Goal: Task Accomplishment & Management: Use online tool/utility

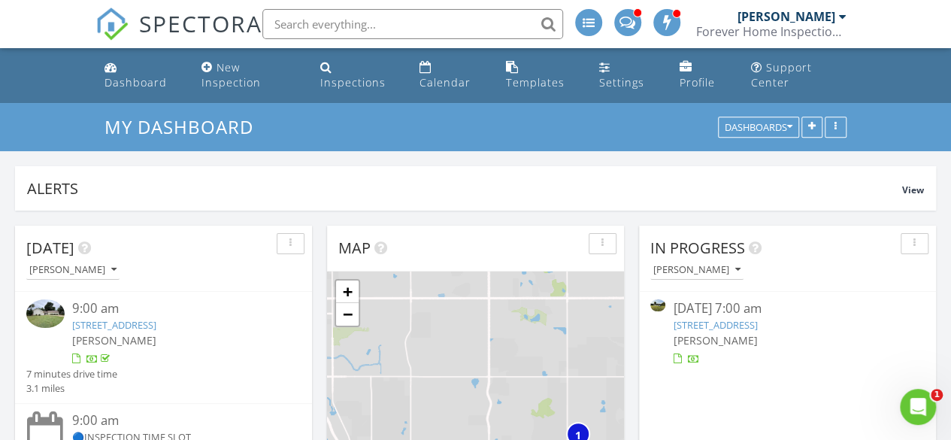
click at [708, 326] on link "17189 E 390 Rd, Jay, OK 74346" at bounding box center [715, 325] width 84 height 14
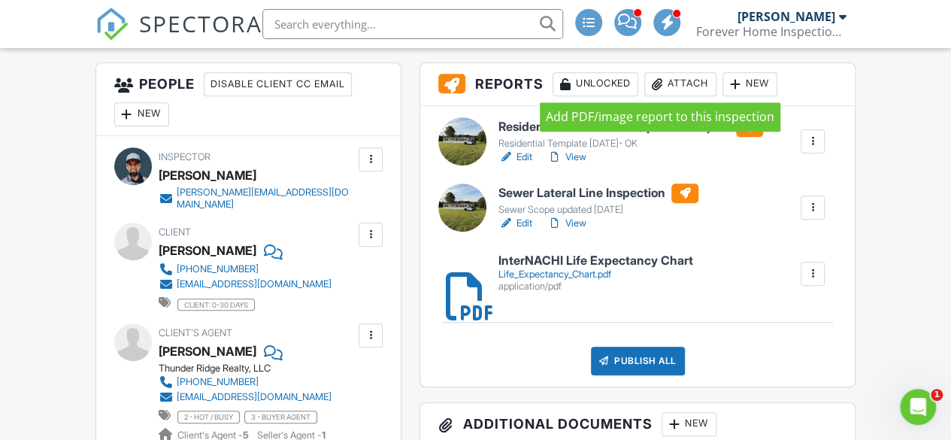
click at [663, 82] on div at bounding box center [657, 84] width 15 height 15
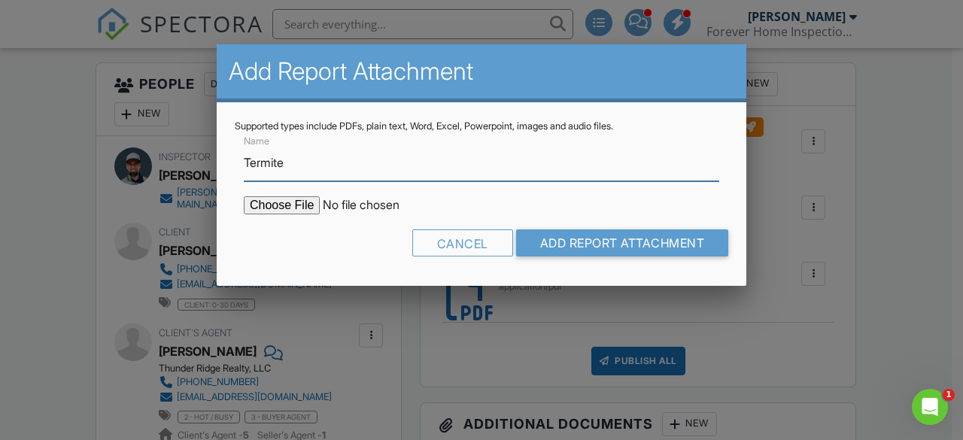
type input "Termite Report"
click at [272, 201] on input "file" at bounding box center [372, 205] width 256 height 18
type input "C:\fakepath\[STREET_ADDRESS]pdf"
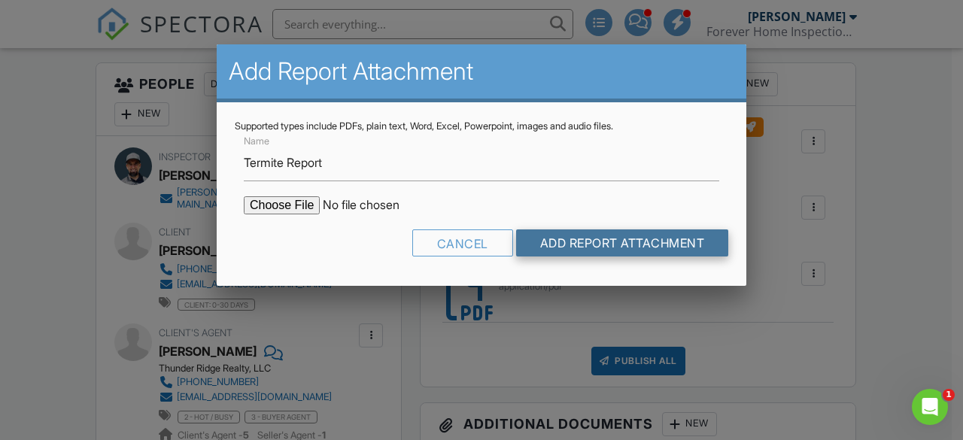
click at [667, 238] on input "Add Report Attachment" at bounding box center [622, 242] width 213 height 27
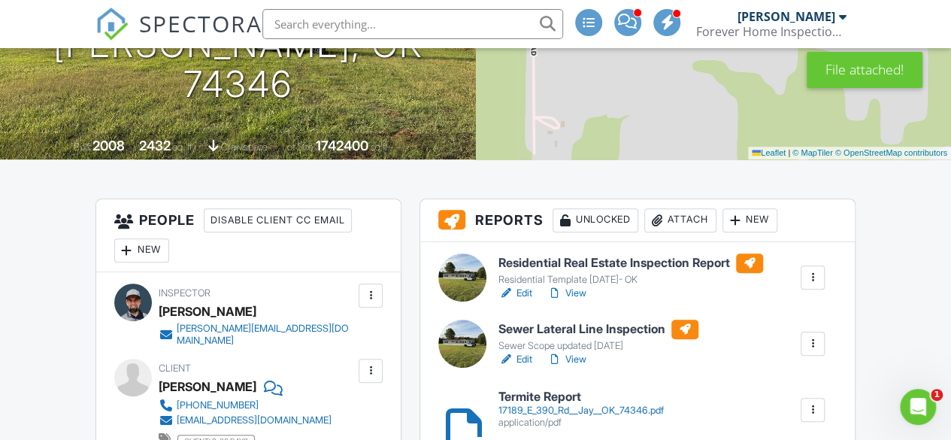
scroll to position [233, 0]
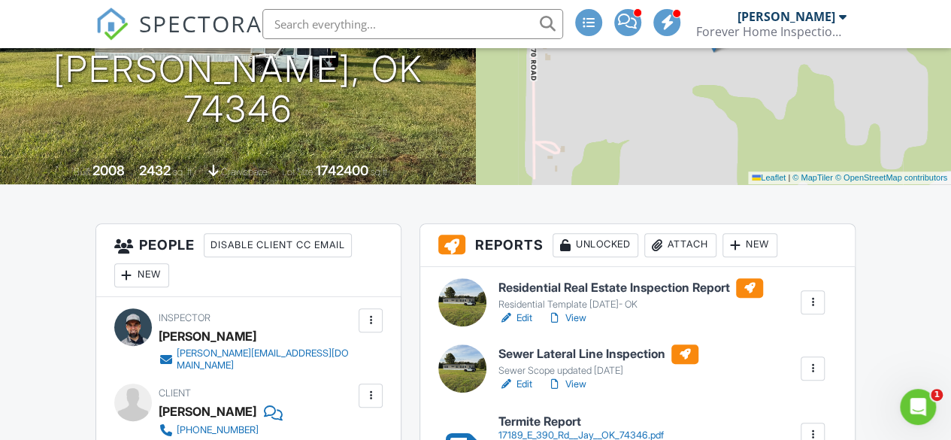
click at [522, 382] on link "Edit" at bounding box center [516, 384] width 34 height 15
